Goal: Transaction & Acquisition: Purchase product/service

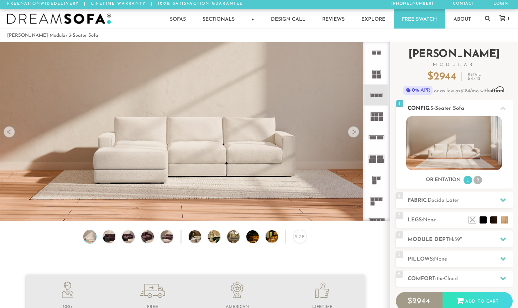
scroll to position [0, 0]
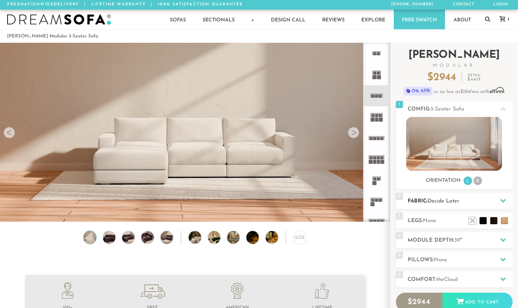
click at [452, 200] on span "Decide Later" at bounding box center [444, 200] width 32 height 5
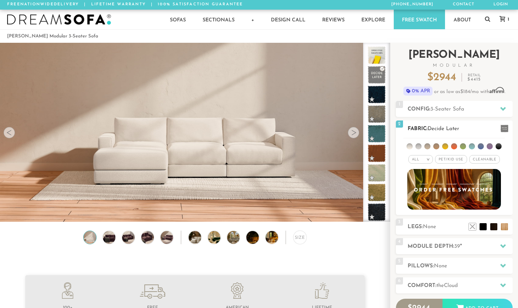
click at [428, 144] on li at bounding box center [428, 146] width 6 height 6
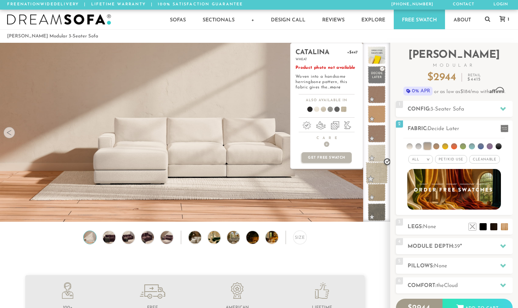
click at [377, 170] on span at bounding box center [377, 173] width 22 height 22
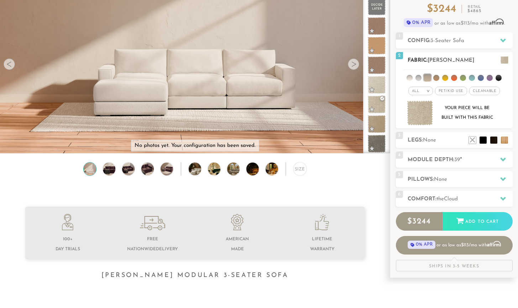
scroll to position [70, 0]
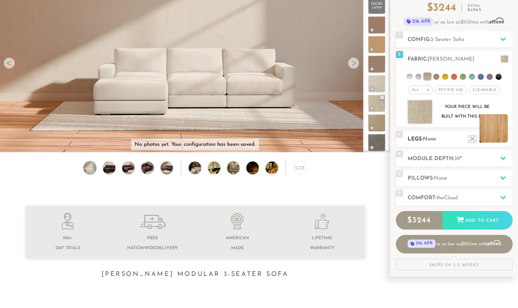
click at [495, 136] on li at bounding box center [494, 128] width 28 height 28
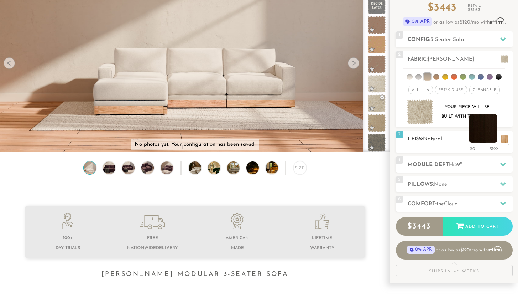
click at [494, 138] on li at bounding box center [483, 128] width 28 height 28
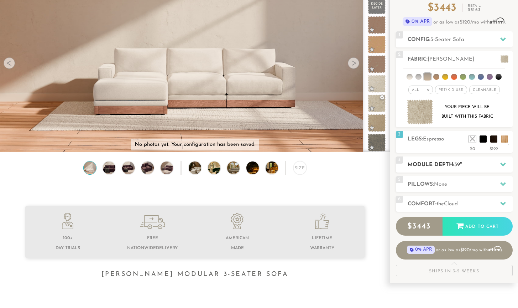
click at [485, 164] on h2 "Module Depth: 39 "" at bounding box center [460, 165] width 105 height 8
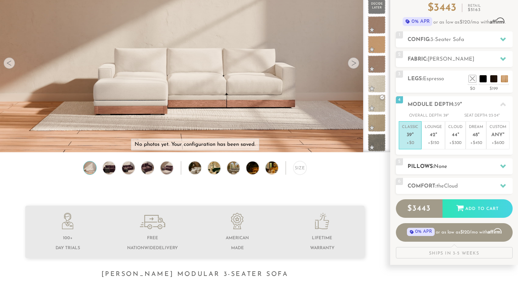
click at [447, 164] on span "None" at bounding box center [440, 166] width 13 height 5
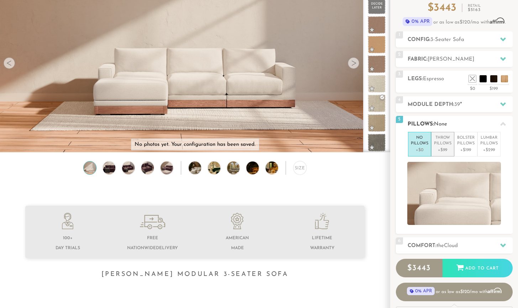
click at [442, 143] on p "Throw Pillows" at bounding box center [442, 141] width 17 height 12
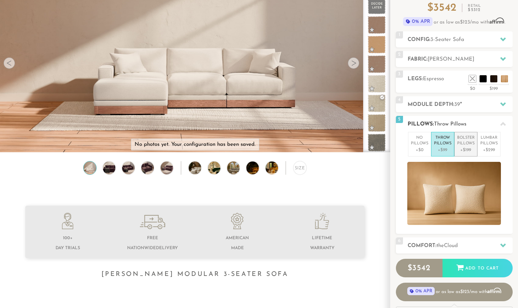
click at [462, 141] on p "Bolster Pillows" at bounding box center [465, 141] width 17 height 12
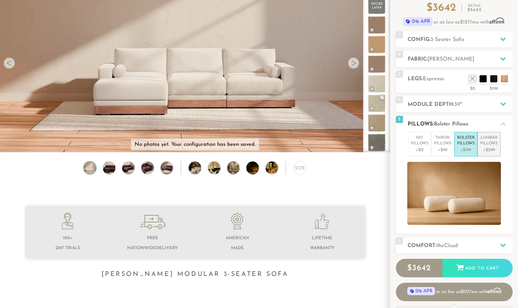
click at [487, 140] on p "Lumbar Pillows" at bounding box center [488, 141] width 17 height 12
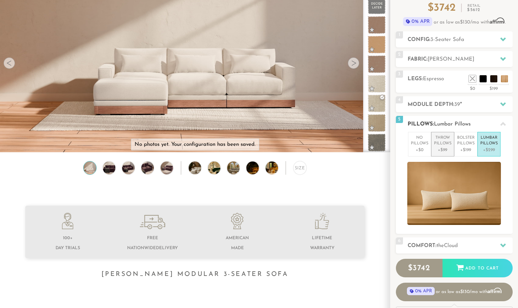
click at [439, 142] on p "Throw Pillows" at bounding box center [442, 141] width 17 height 12
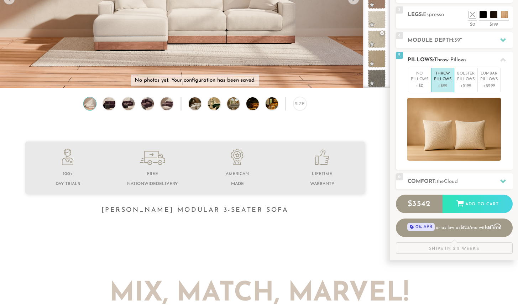
scroll to position [145, 0]
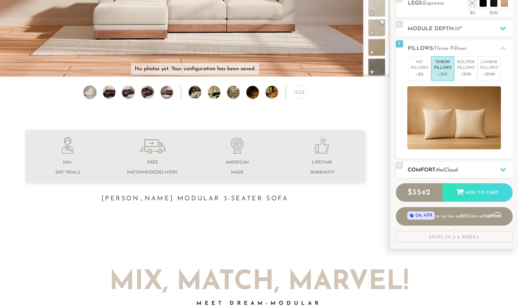
click at [449, 168] on span "Cloud" at bounding box center [451, 169] width 14 height 5
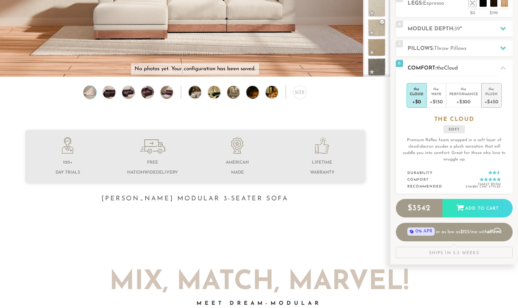
click at [493, 93] on div "Plush" at bounding box center [492, 93] width 14 height 5
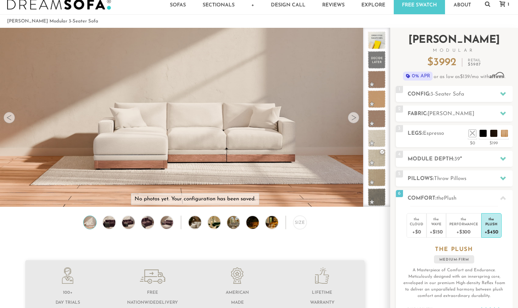
scroll to position [12, 0]
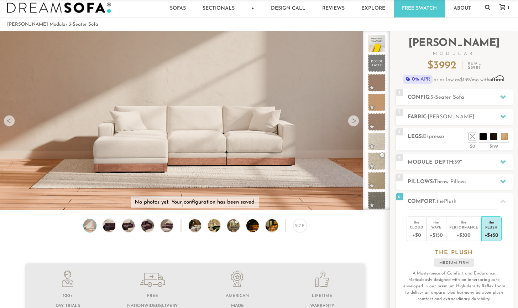
click at [351, 123] on div at bounding box center [353, 120] width 11 height 11
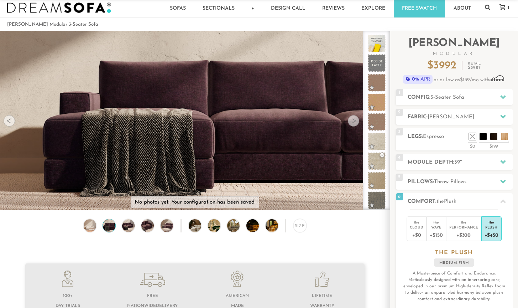
click at [351, 123] on div at bounding box center [353, 120] width 11 height 11
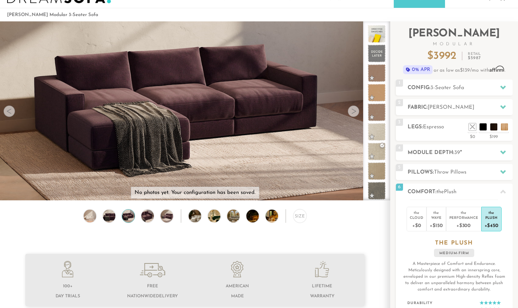
scroll to position [20, 0]
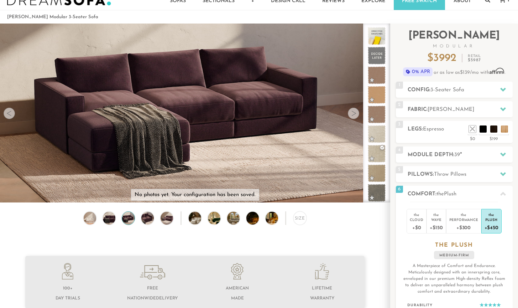
click at [354, 113] on div at bounding box center [353, 113] width 11 height 11
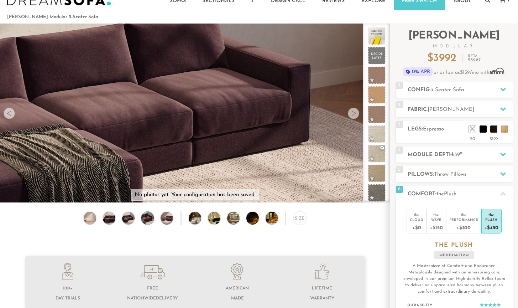
click at [354, 114] on div at bounding box center [353, 113] width 11 height 11
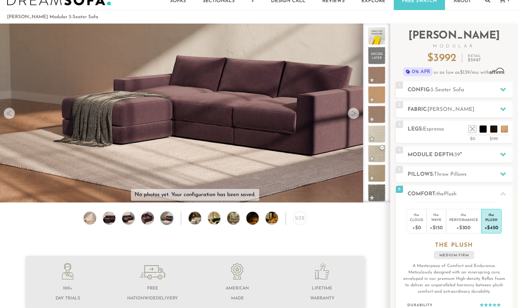
click at [170, 216] on img at bounding box center [166, 218] width 15 height 13
click at [236, 215] on img at bounding box center [238, 218] width 22 height 13
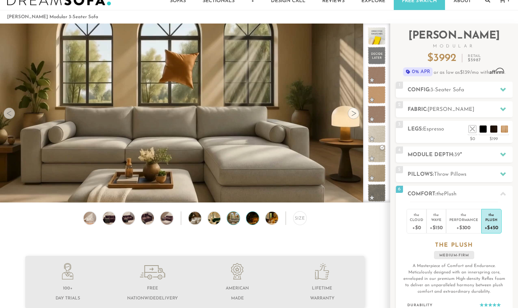
click at [254, 218] on img at bounding box center [257, 218] width 22 height 13
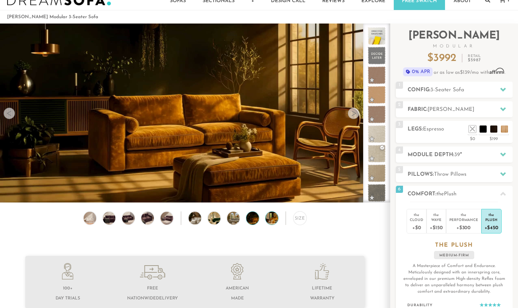
click at [271, 219] on img at bounding box center [277, 218] width 22 height 13
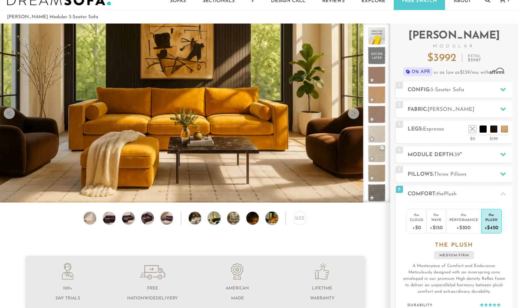
click at [215, 219] on img at bounding box center [219, 218] width 22 height 13
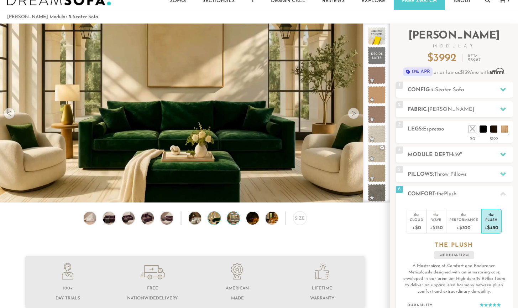
click at [237, 219] on img at bounding box center [238, 218] width 22 height 13
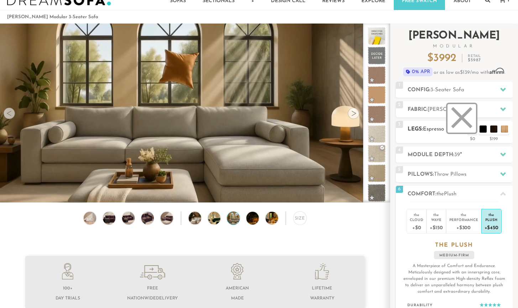
click at [473, 130] on li at bounding box center [462, 118] width 28 height 28
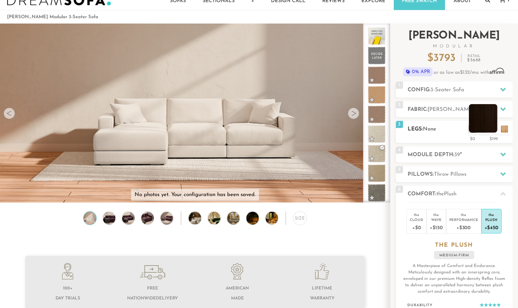
click at [493, 127] on li at bounding box center [483, 118] width 28 height 28
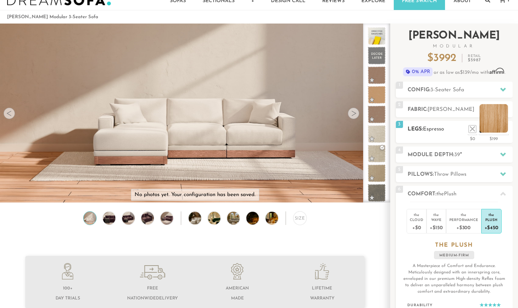
click at [505, 127] on li at bounding box center [494, 118] width 28 height 28
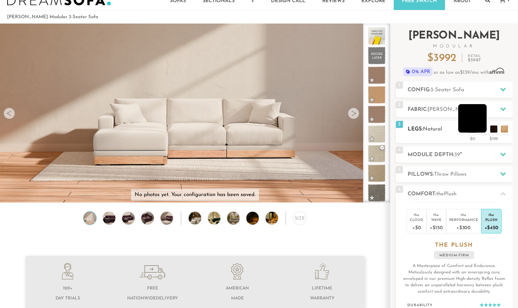
click at [478, 123] on li at bounding box center [472, 118] width 28 height 28
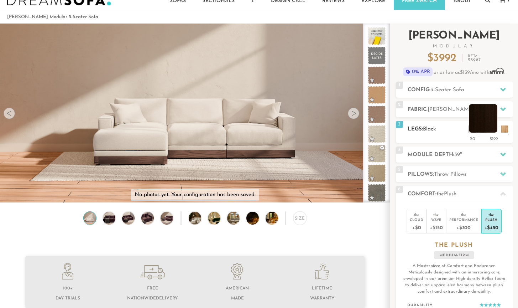
click at [494, 127] on li at bounding box center [483, 118] width 28 height 28
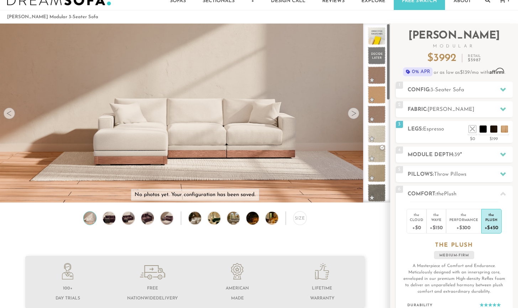
click at [284, 155] on video at bounding box center [195, 89] width 390 height 195
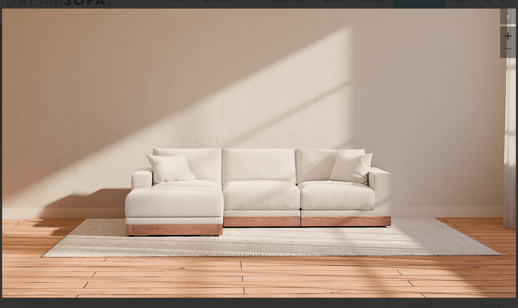
click at [277, 217] on img at bounding box center [259, 153] width 514 height 289
click at [509, 17] on icon at bounding box center [508, 16] width 9 height 9
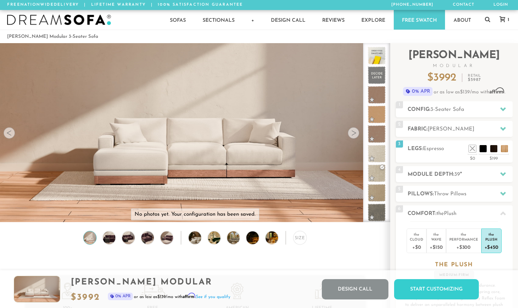
scroll to position [0, 0]
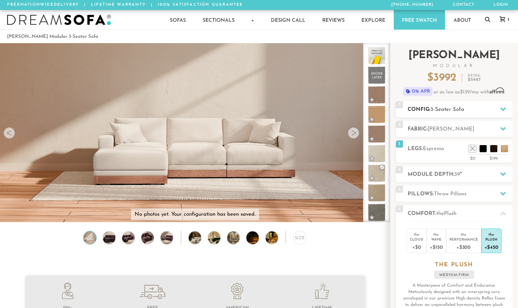
click at [437, 109] on span "3-Seater Sofa" at bounding box center [448, 109] width 34 height 5
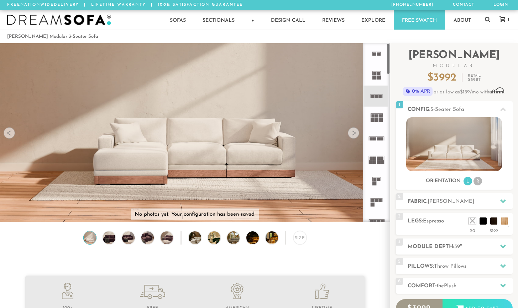
click at [376, 135] on icon at bounding box center [376, 138] width 21 height 21
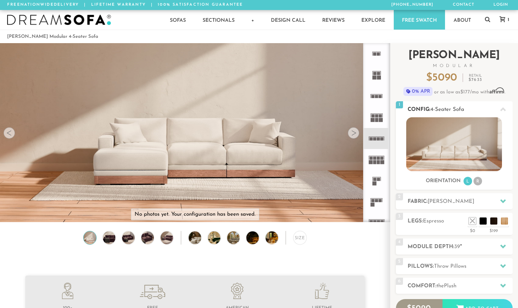
click at [475, 146] on img at bounding box center [454, 144] width 96 height 54
click at [471, 138] on img at bounding box center [454, 144] width 96 height 54
click at [374, 95] on rect at bounding box center [372, 96] width 3 height 3
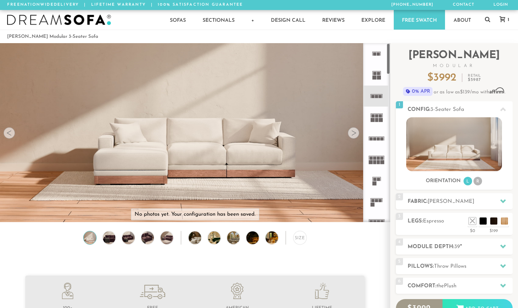
click at [353, 131] on div at bounding box center [353, 132] width 11 height 11
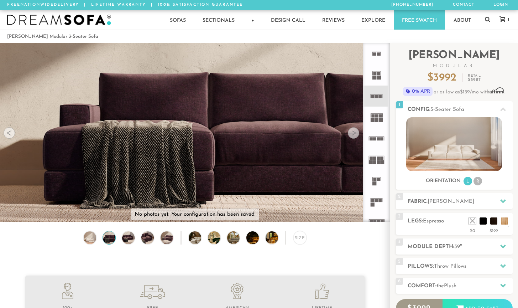
click at [353, 131] on div at bounding box center [353, 132] width 11 height 11
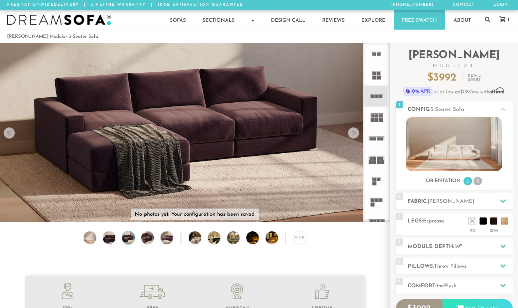
click at [353, 131] on div at bounding box center [353, 132] width 11 height 11
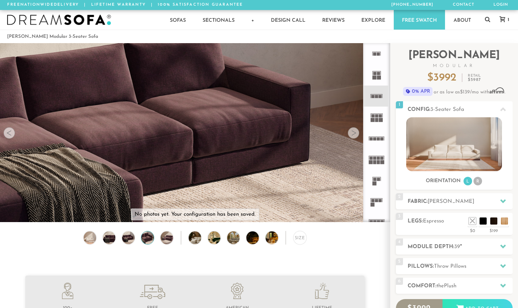
click at [353, 131] on div at bounding box center [353, 132] width 11 height 11
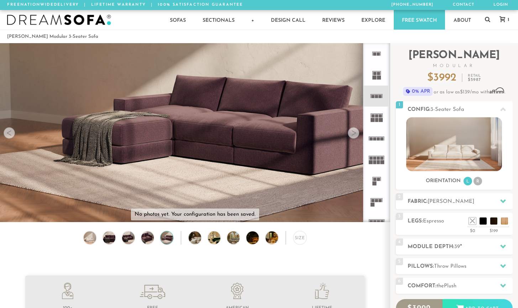
click at [352, 131] on div at bounding box center [353, 132] width 11 height 11
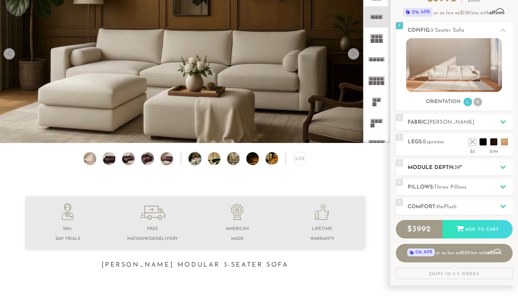
scroll to position [80, 0]
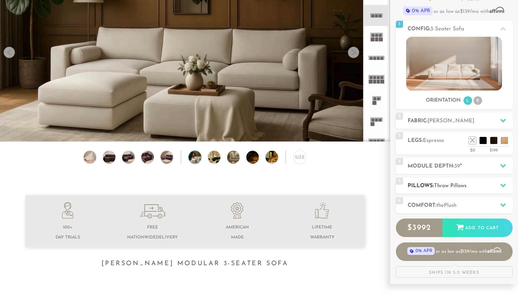
click at [445, 184] on span "Throw Pillows" at bounding box center [450, 185] width 32 height 5
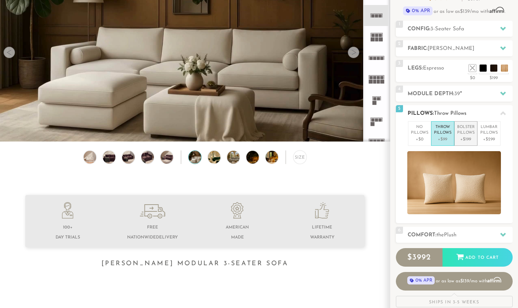
click at [464, 131] on p "Bolster Pillows" at bounding box center [465, 130] width 17 height 12
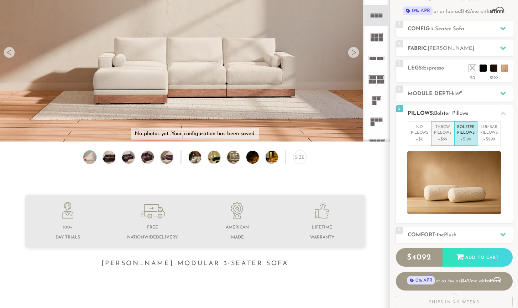
click at [442, 133] on p "Throw Pillows" at bounding box center [442, 130] width 17 height 12
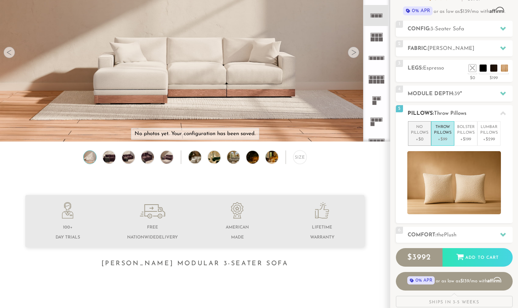
click at [416, 134] on p "No Pillows" at bounding box center [419, 130] width 17 height 12
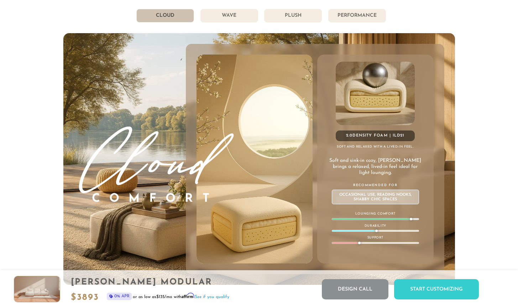
scroll to position [3823, 0]
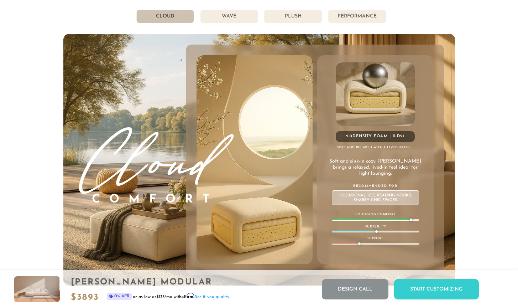
click at [362, 15] on li "Performance" at bounding box center [357, 17] width 58 height 14
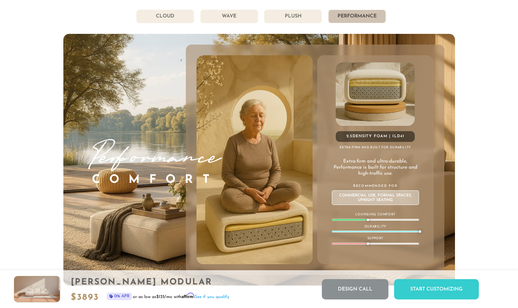
click at [245, 19] on li "Wave" at bounding box center [230, 17] width 58 height 14
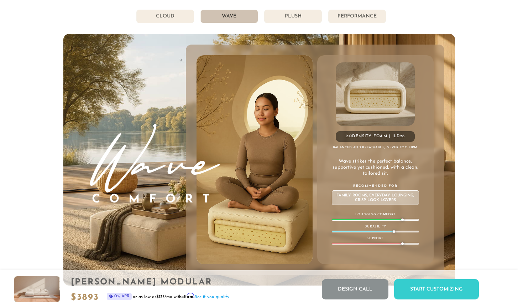
click at [285, 19] on li "Plush" at bounding box center [293, 17] width 58 height 14
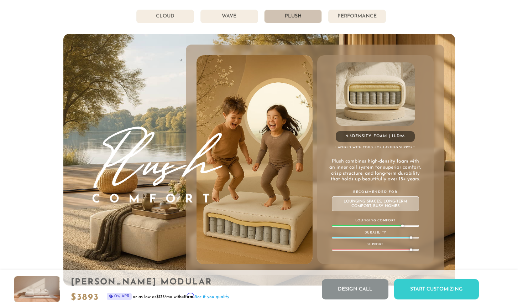
click at [172, 19] on li "Cloud" at bounding box center [165, 17] width 58 height 14
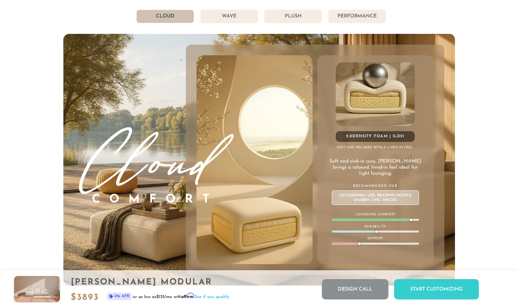
click at [222, 19] on li "Wave" at bounding box center [230, 17] width 58 height 14
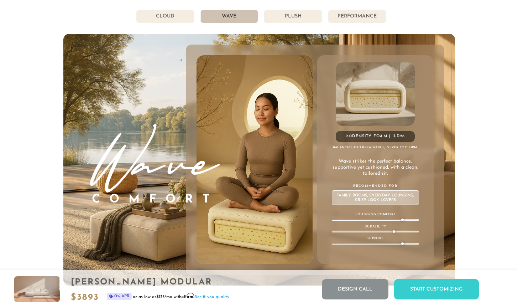
click at [295, 17] on li "Plush" at bounding box center [293, 17] width 58 height 14
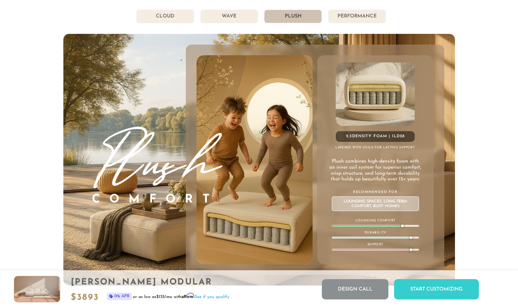
click at [244, 19] on li "Wave" at bounding box center [230, 17] width 58 height 14
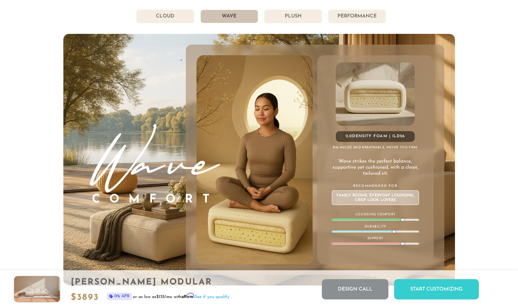
click at [296, 17] on li "Plush" at bounding box center [293, 17] width 58 height 14
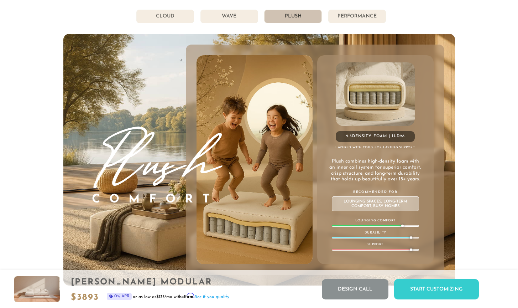
click at [353, 16] on li "Performance" at bounding box center [357, 17] width 58 height 14
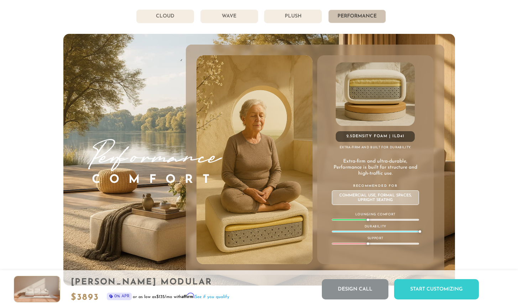
click at [301, 22] on li "Plush" at bounding box center [293, 17] width 58 height 14
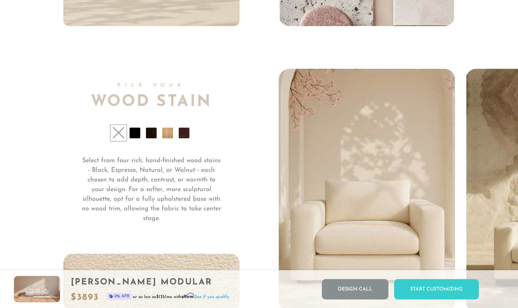
scroll to position [5187, 0]
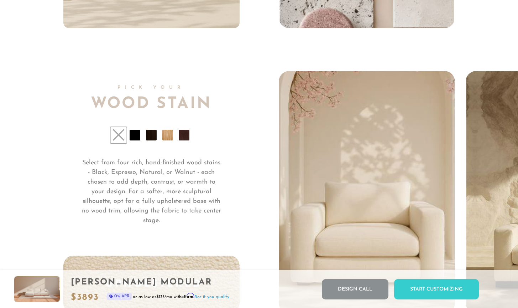
click at [184, 133] on li at bounding box center [184, 135] width 11 height 11
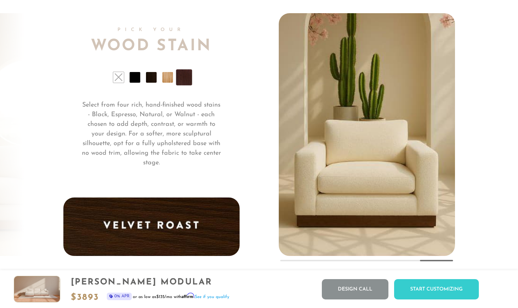
scroll to position [5244, 0]
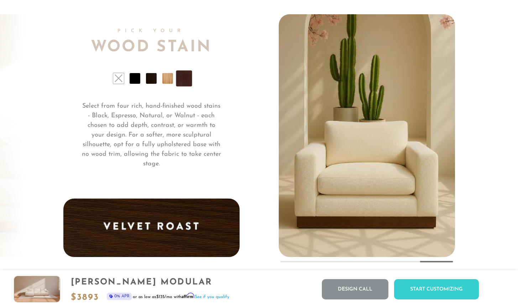
click at [166, 78] on li at bounding box center [167, 78] width 11 height 11
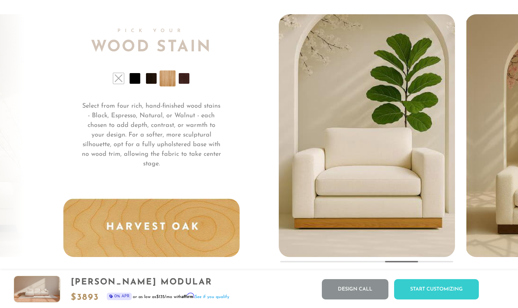
click at [149, 79] on li at bounding box center [151, 78] width 11 height 11
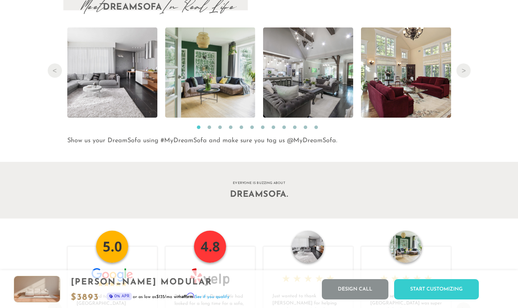
scroll to position [7283, 0]
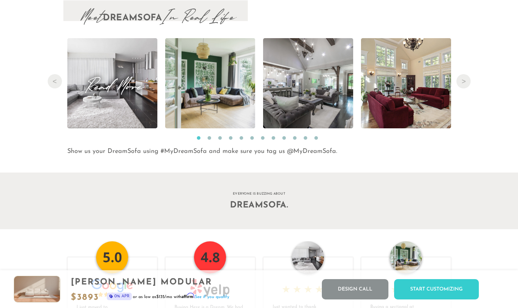
click at [125, 88] on span "Read More" at bounding box center [112, 83] width 90 height 10
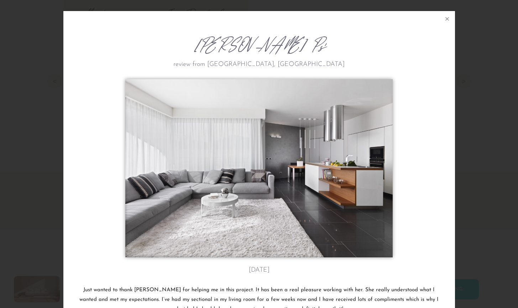
scroll to position [0, 0]
click at [448, 19] on icon at bounding box center [447, 19] width 9 height 9
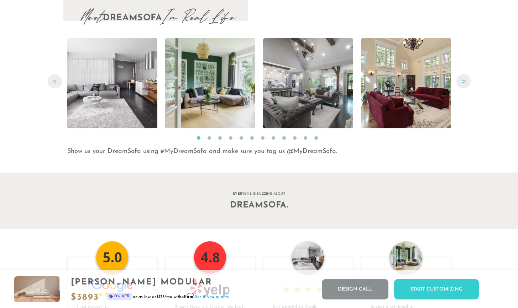
click at [460, 82] on button "Next" at bounding box center [464, 81] width 14 height 14
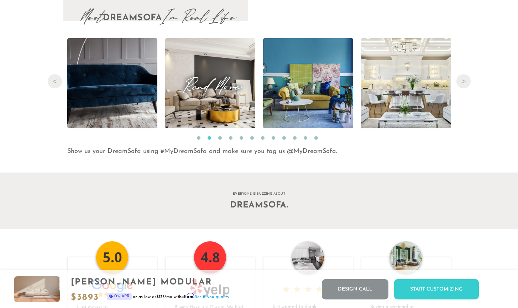
click at [208, 84] on span "Read More" at bounding box center [210, 83] width 90 height 10
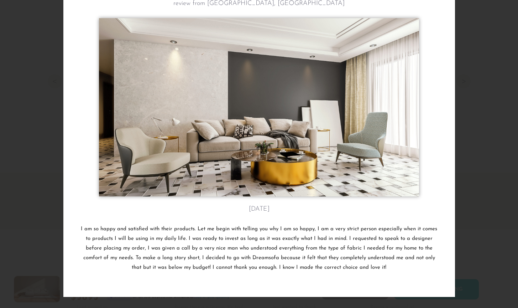
scroll to position [61, 0]
click at [52, 31] on div "[PERSON_NAME] Z's review from [GEOGRAPHIC_DATA], [GEOGRAPHIC_DATA] [DATE] I am …" at bounding box center [259, 154] width 518 height 308
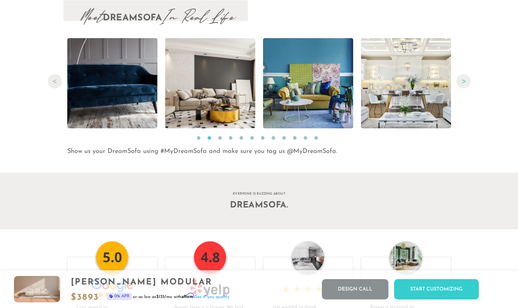
click at [459, 83] on button "Next" at bounding box center [464, 81] width 14 height 14
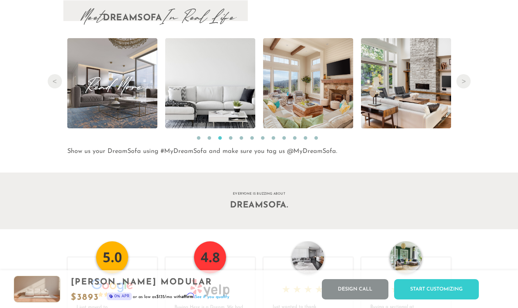
click at [108, 88] on span "Read More" at bounding box center [112, 83] width 90 height 10
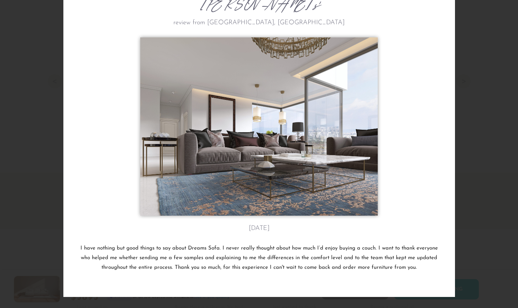
scroll to position [41, 0]
click at [466, 53] on div "[PERSON_NAME]'s review from [GEOGRAPHIC_DATA], [GEOGRAPHIC_DATA] [DATE] I have …" at bounding box center [259, 154] width 518 height 308
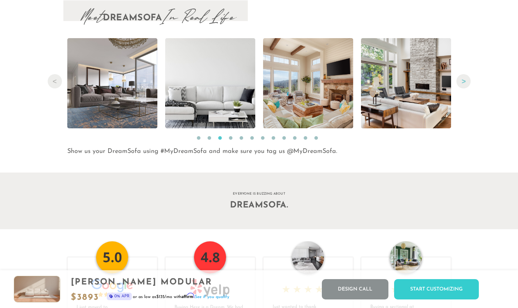
click at [462, 78] on button "Next" at bounding box center [464, 81] width 14 height 14
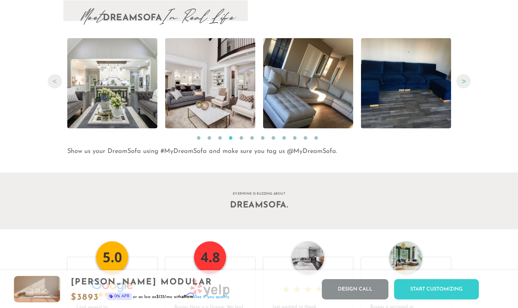
click at [462, 78] on button "Next" at bounding box center [464, 81] width 14 height 14
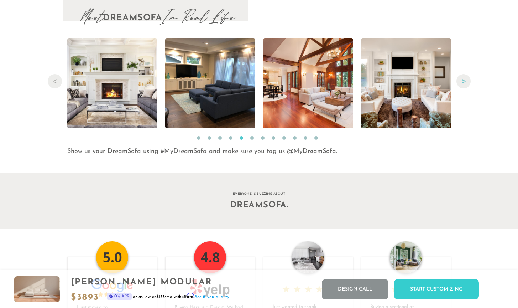
click at [462, 79] on button "Next" at bounding box center [464, 81] width 14 height 14
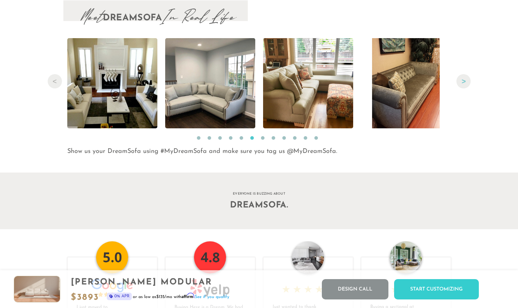
click at [462, 79] on button "Next" at bounding box center [464, 81] width 14 height 14
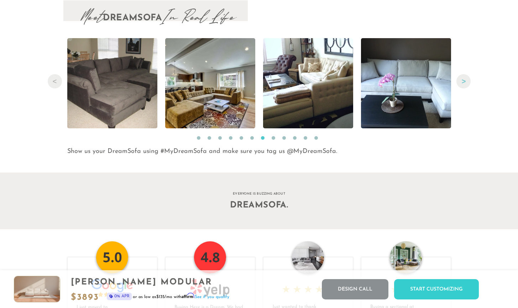
click at [462, 79] on button "Next" at bounding box center [464, 81] width 14 height 14
